Goal: Transaction & Acquisition: Purchase product/service

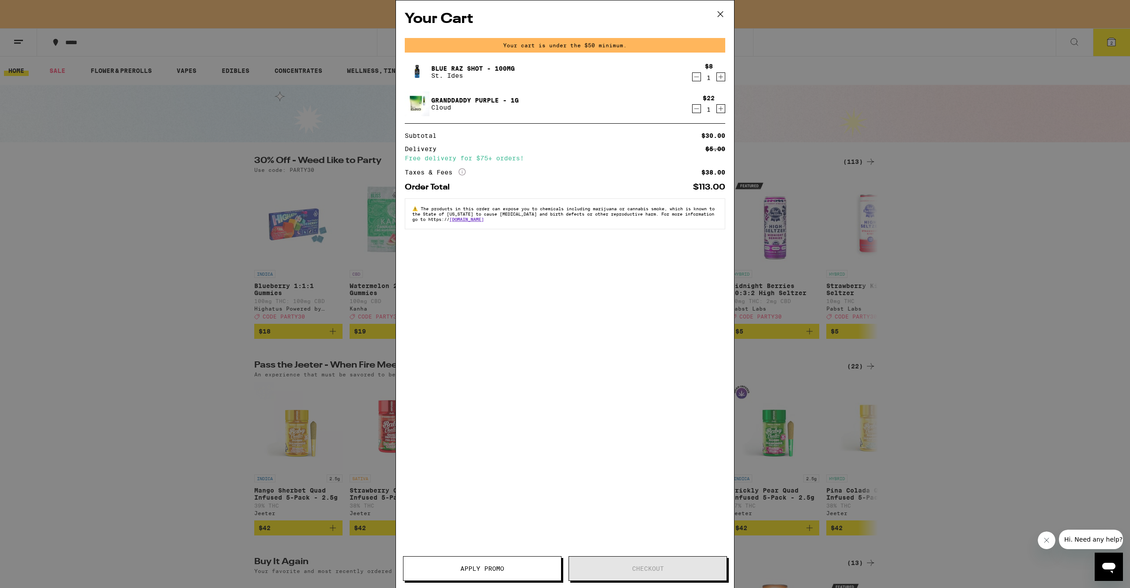
click at [694, 109] on icon "Decrement" at bounding box center [697, 108] width 8 height 11
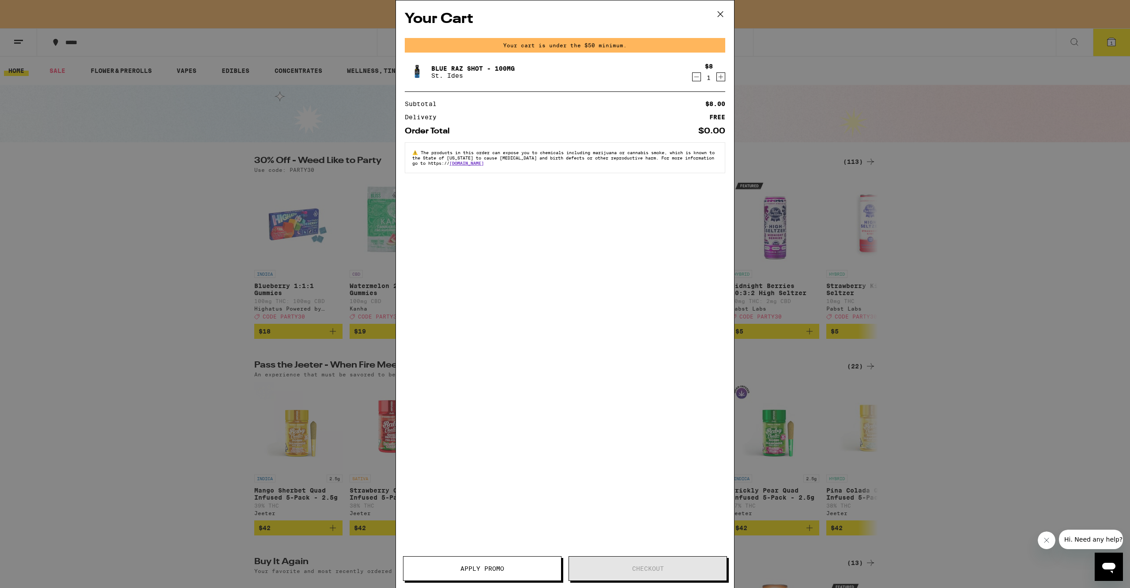
click at [697, 80] on icon "Decrement" at bounding box center [697, 77] width 8 height 11
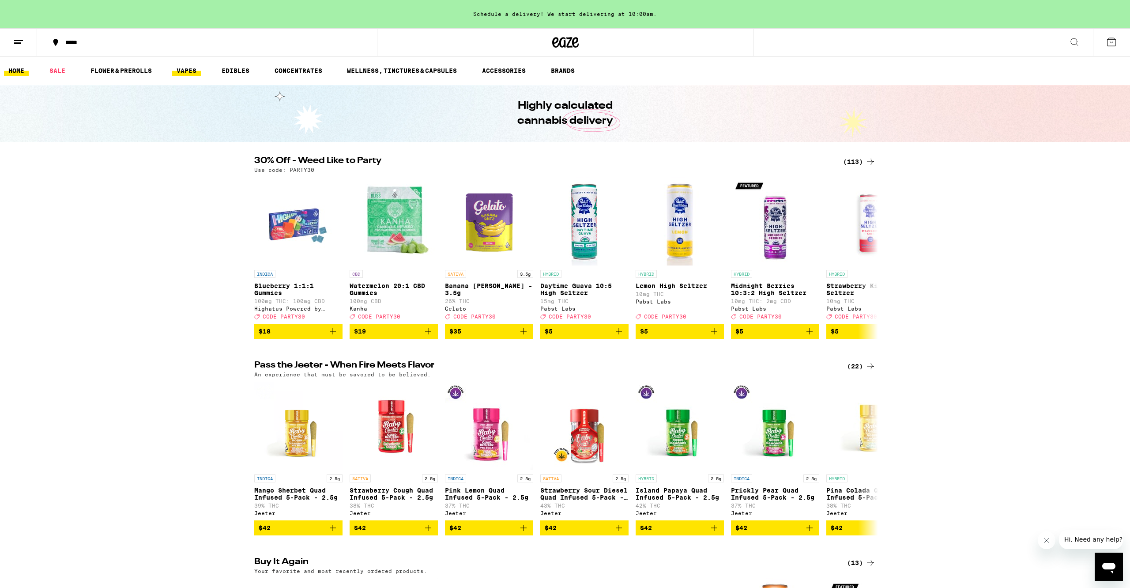
click at [184, 73] on link "VAPES" at bounding box center [186, 70] width 29 height 11
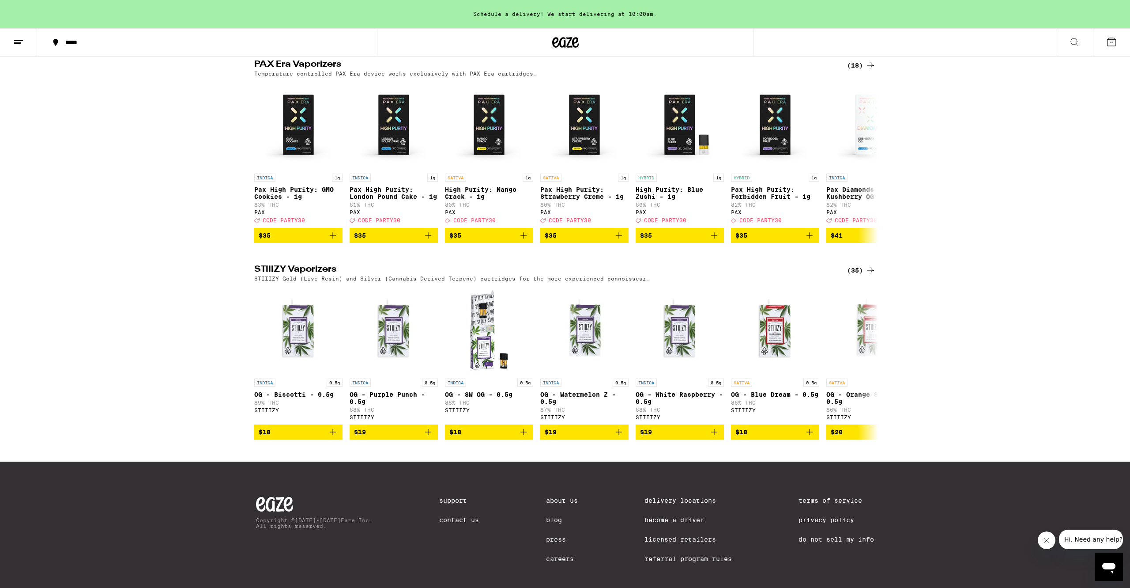
scroll to position [683, 0]
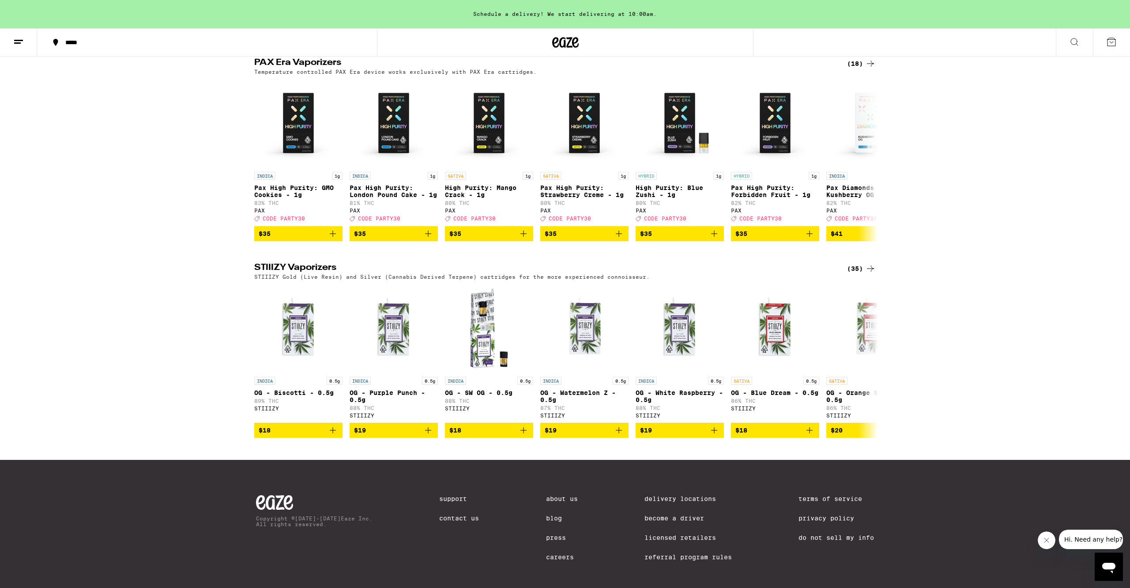
click at [873, 274] on icon at bounding box center [870, 268] width 11 height 11
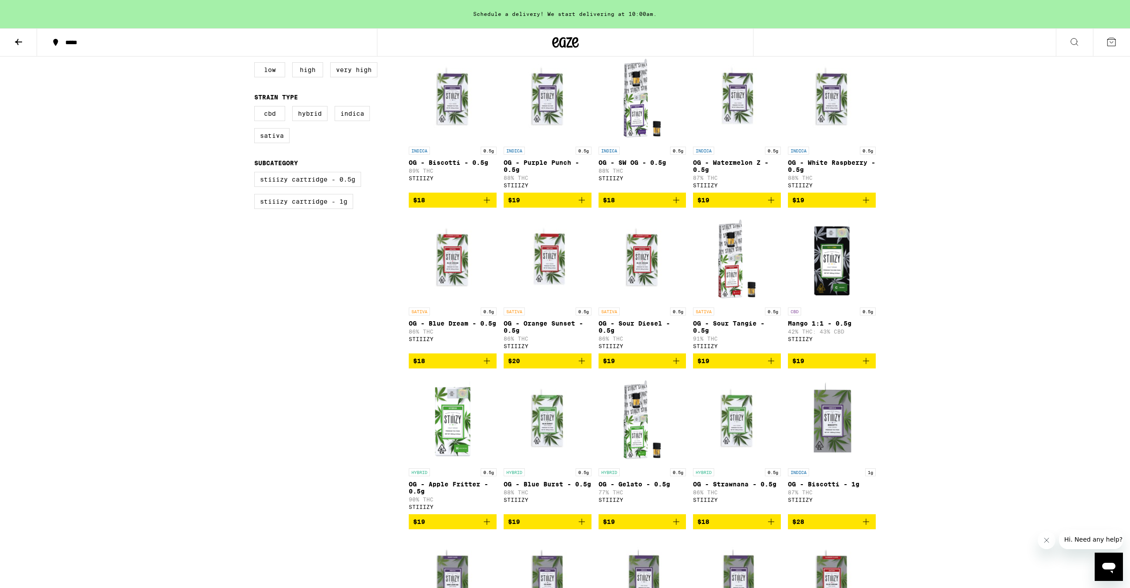
scroll to position [102, 0]
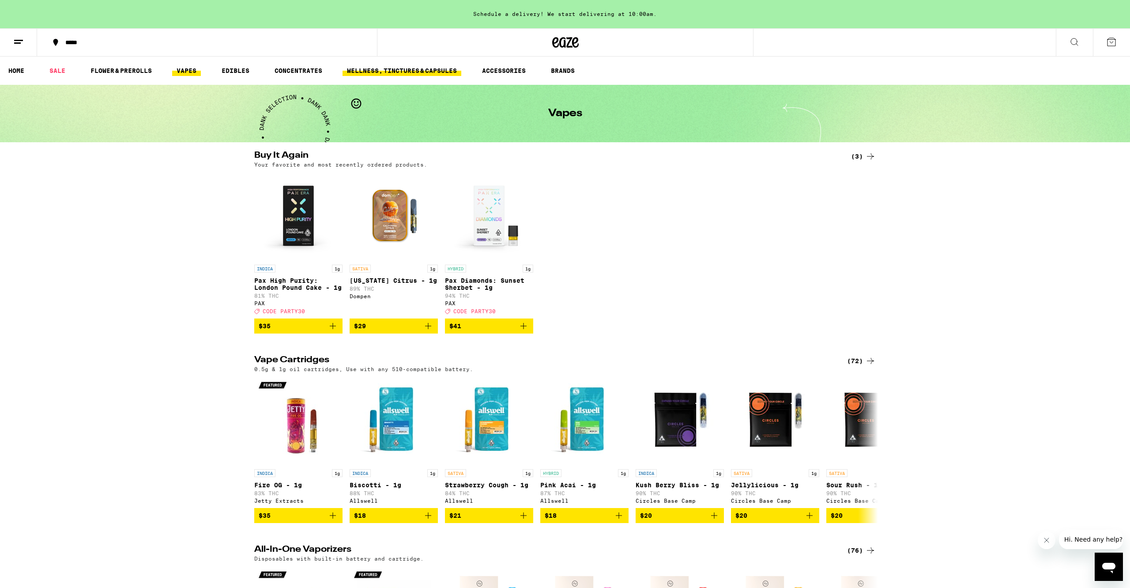
click at [382, 68] on link "WELLNESS, TINCTURES & CAPSULES" at bounding box center [402, 70] width 119 height 11
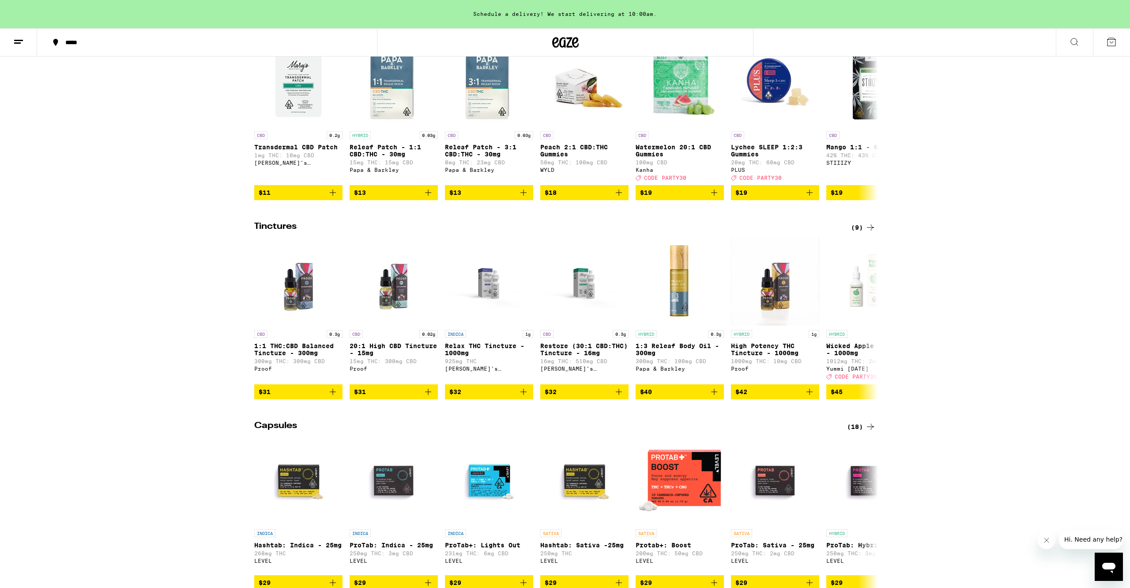
scroll to position [147, 0]
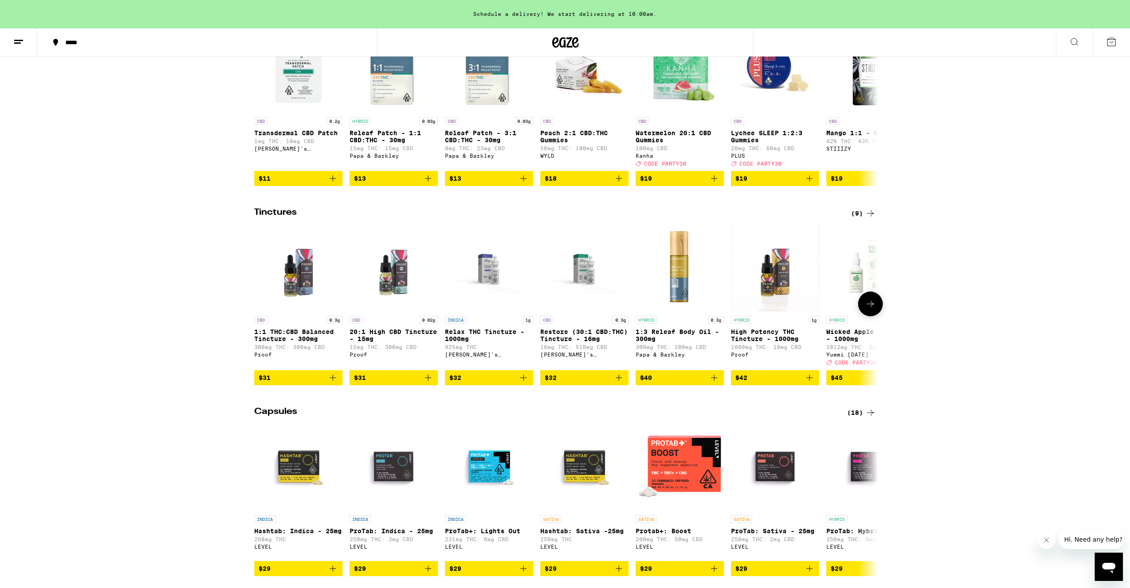
click at [526, 383] on icon "Add to bag" at bounding box center [523, 377] width 11 height 11
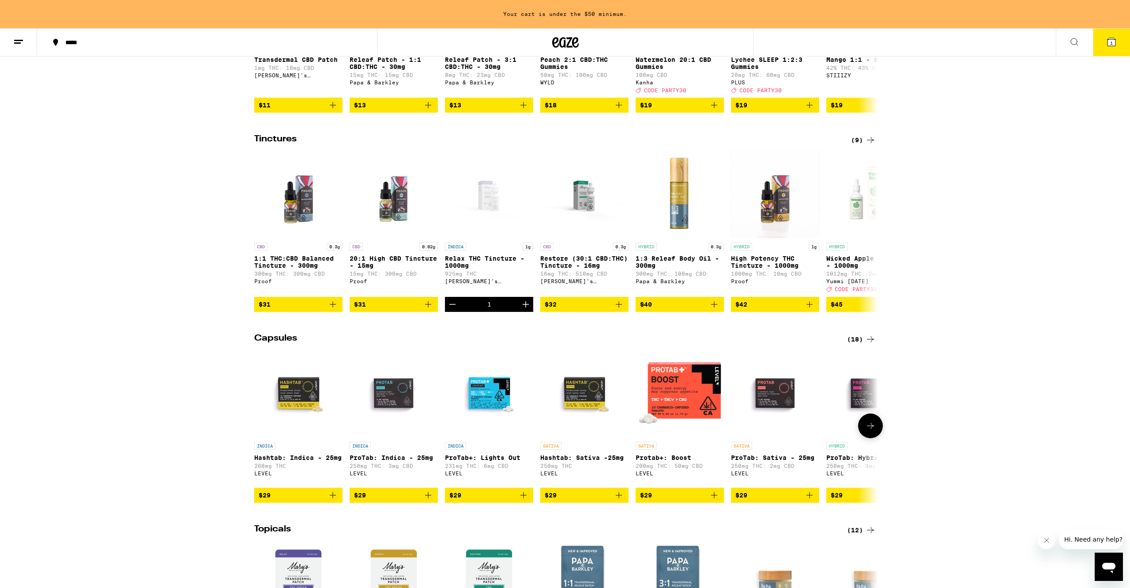
scroll to position [0, 0]
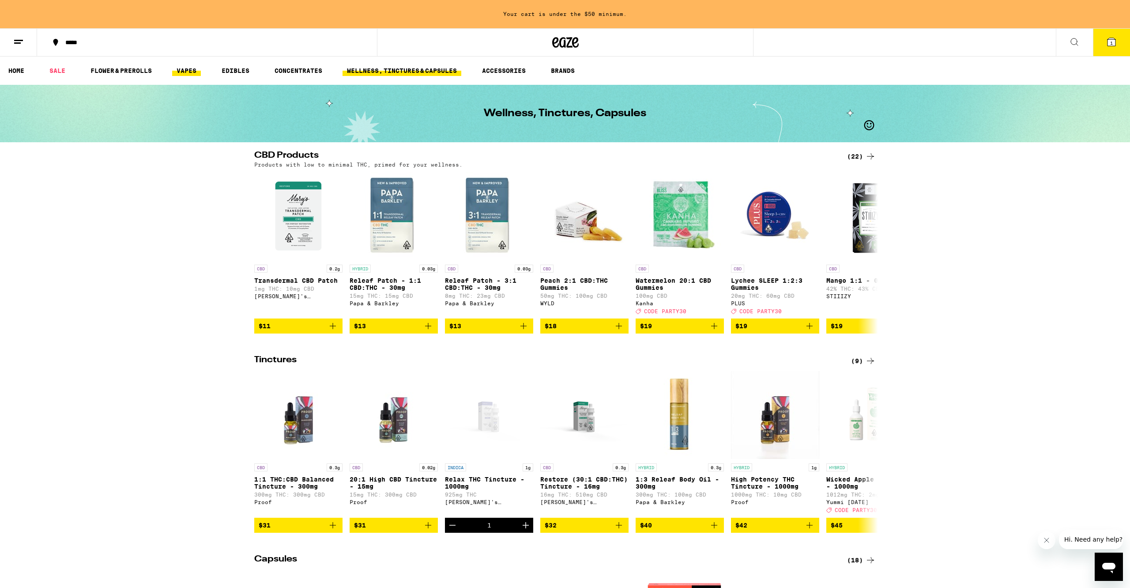
click at [192, 69] on link "VAPES" at bounding box center [186, 70] width 29 height 11
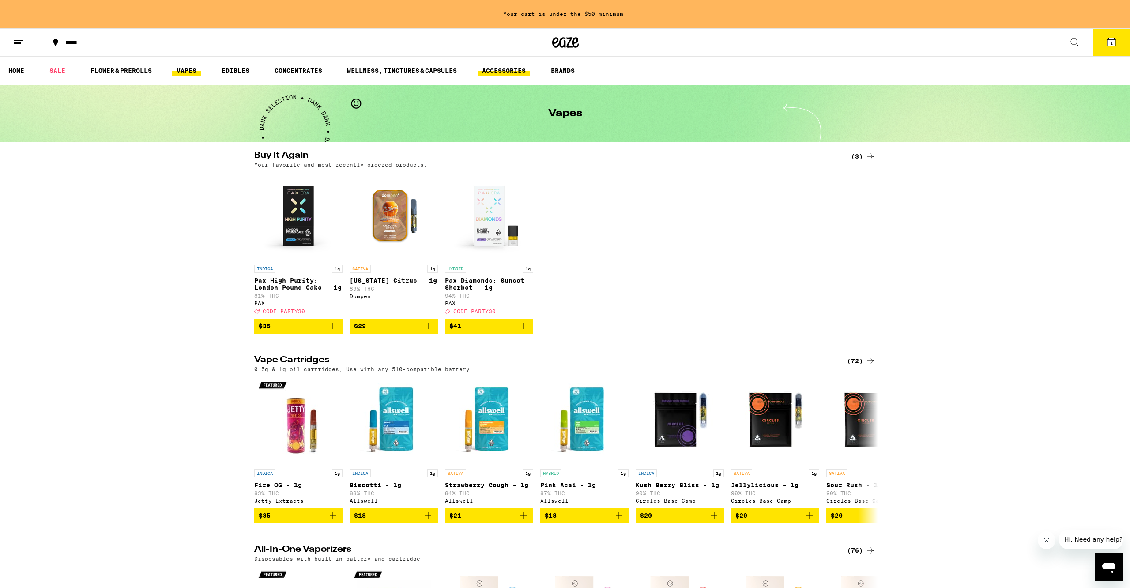
click at [504, 67] on link "ACCESSORIES" at bounding box center [504, 70] width 53 height 11
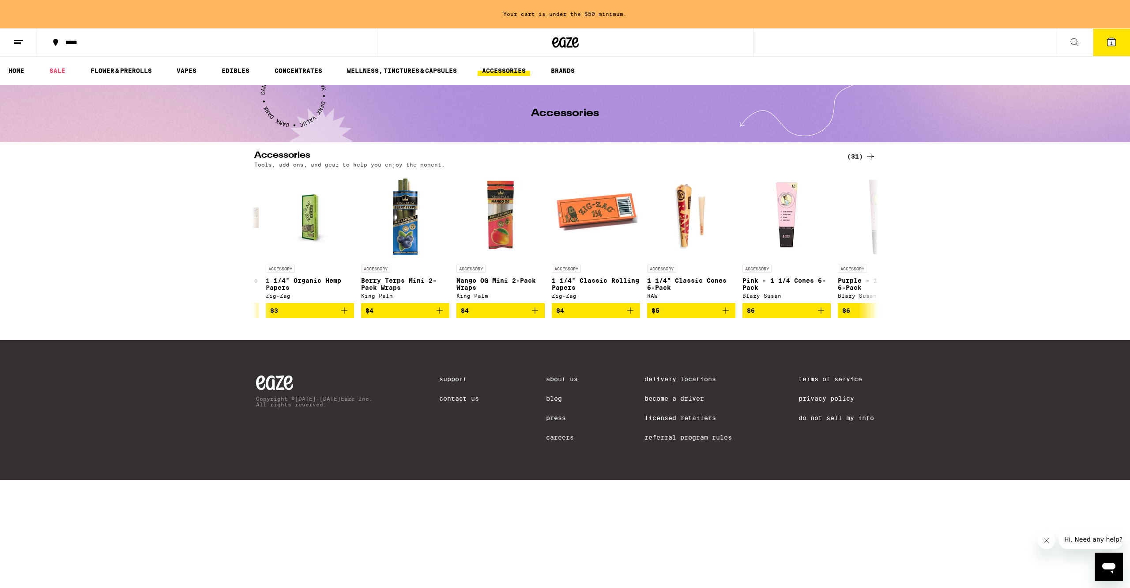
scroll to position [0, 562]
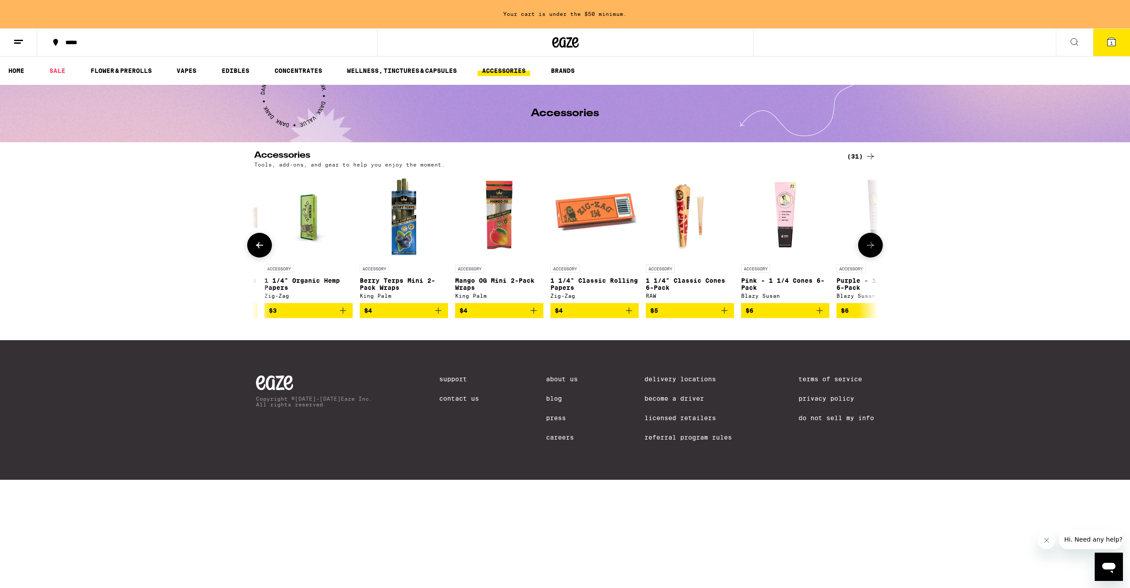
click at [346, 316] on icon "Add to bag" at bounding box center [343, 310] width 11 height 11
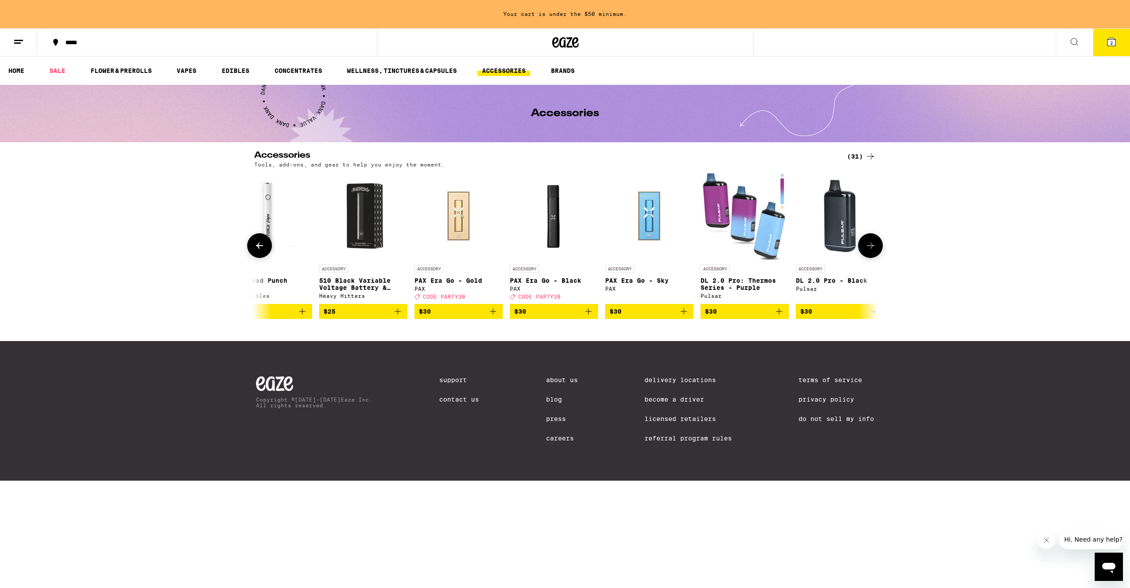
scroll to position [0, 1840]
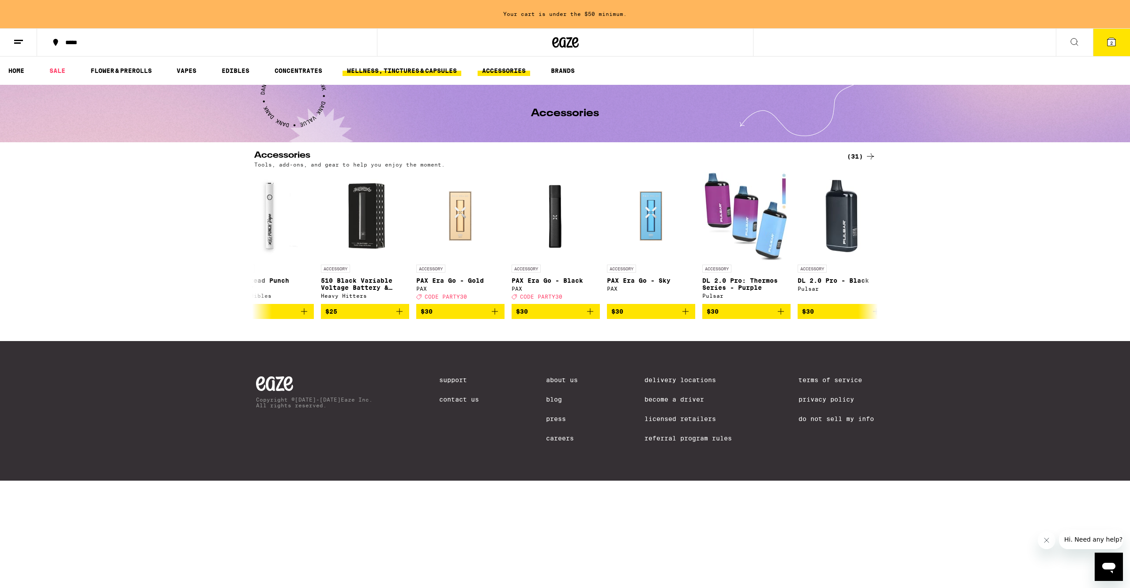
click at [403, 72] on link "WELLNESS, TINCTURES & CAPSULES" at bounding box center [402, 70] width 119 height 11
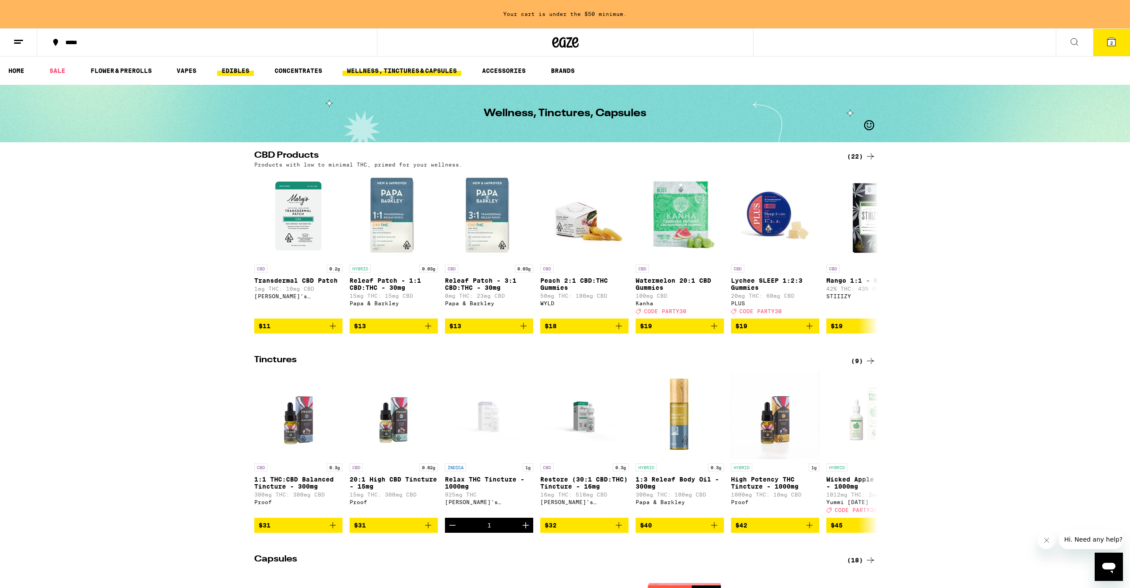
click at [235, 68] on link "EDIBLES" at bounding box center [235, 70] width 37 height 11
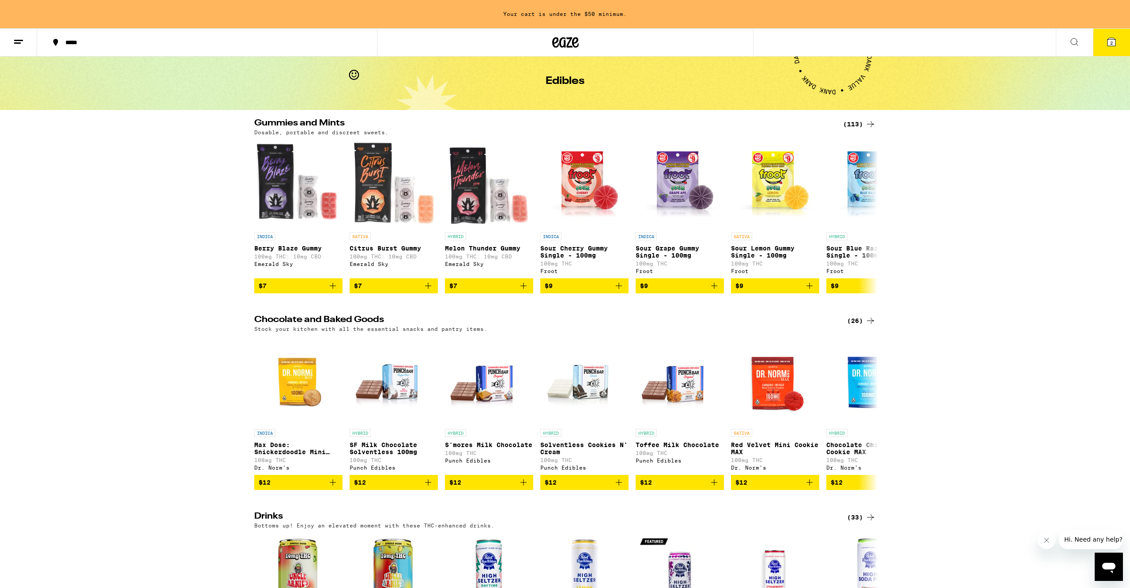
scroll to position [32, 0]
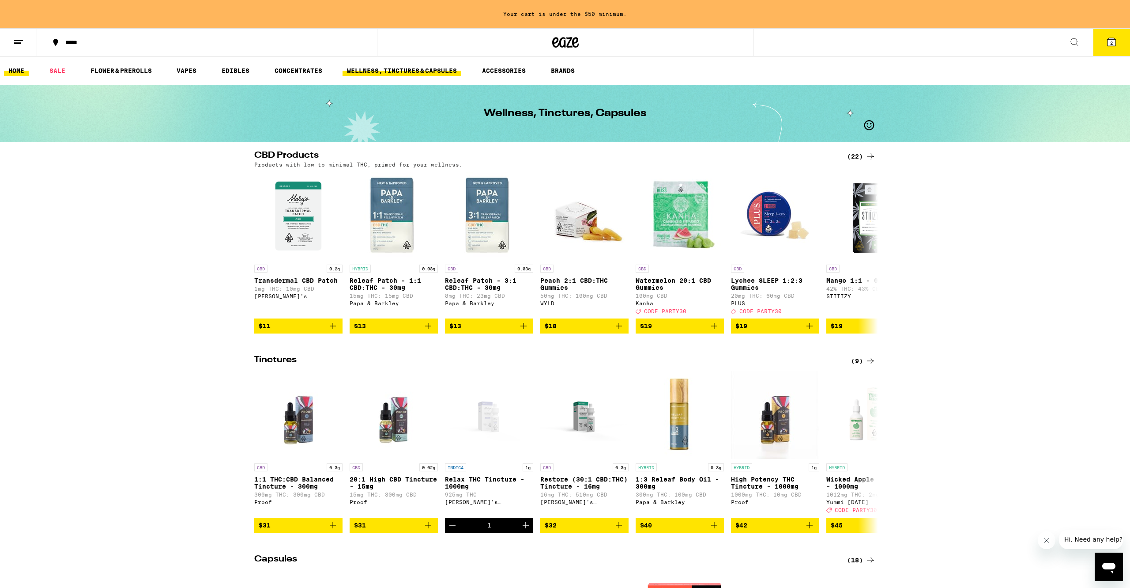
click at [17, 73] on link "HOME" at bounding box center [16, 70] width 25 height 11
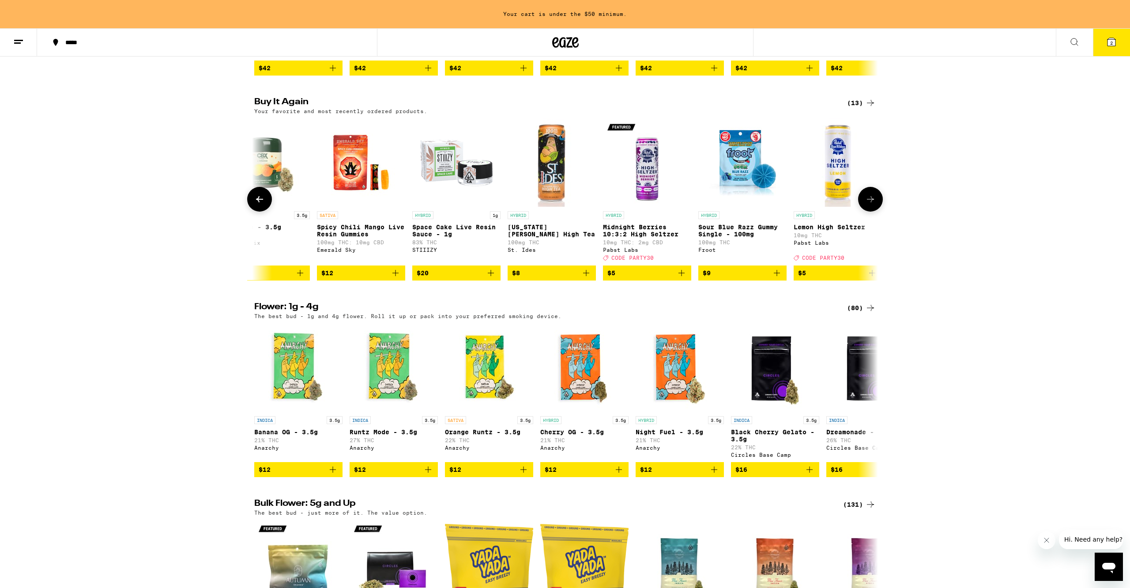
scroll to position [0, 162]
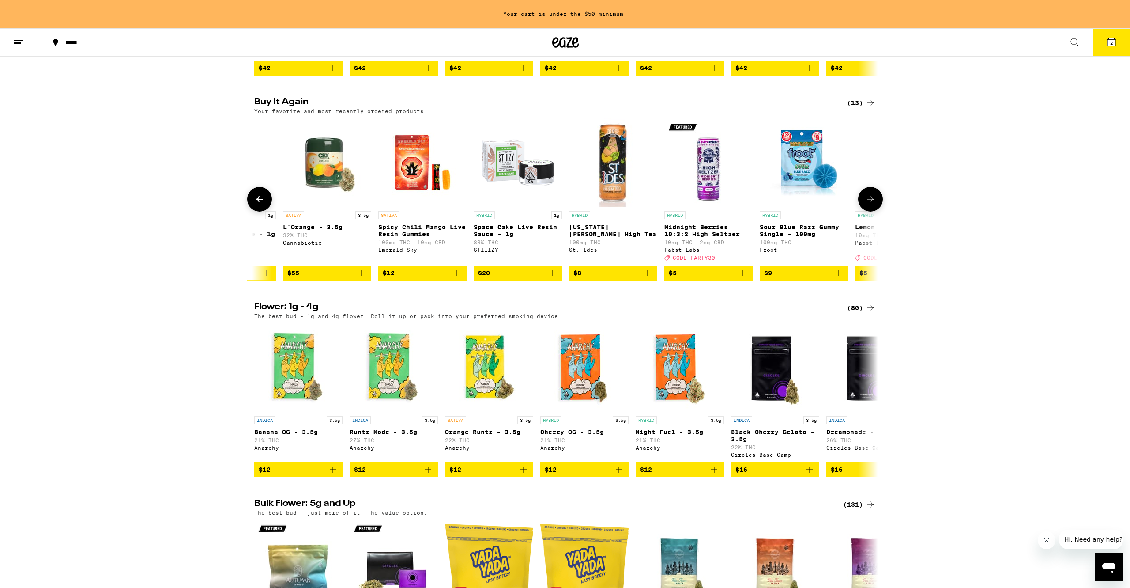
click at [550, 278] on icon "Add to bag" at bounding box center [552, 273] width 11 height 11
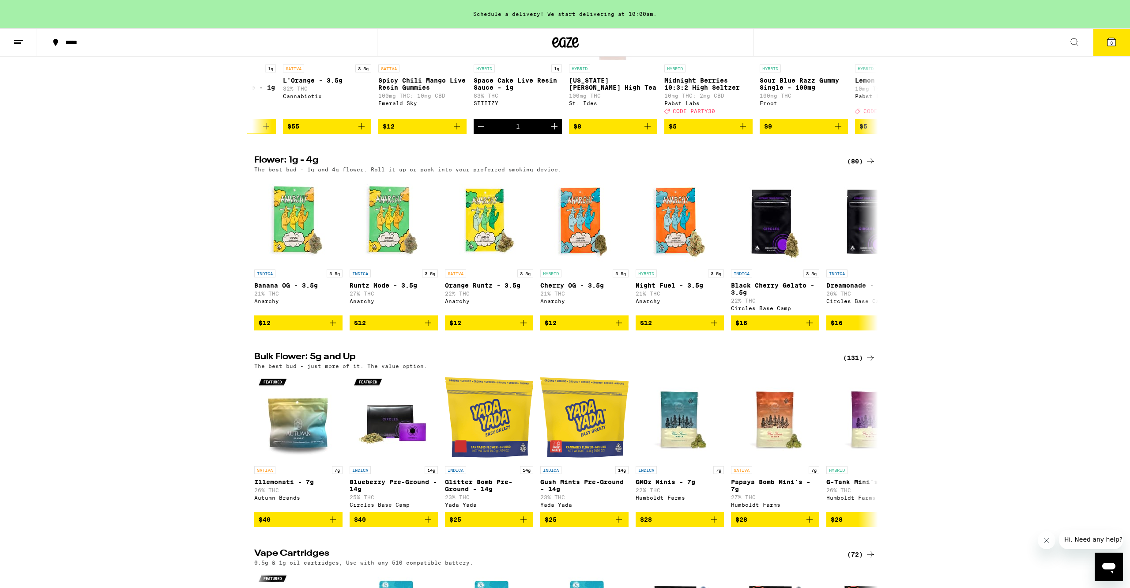
scroll to position [612, 0]
